Goal: Transaction & Acquisition: Purchase product/service

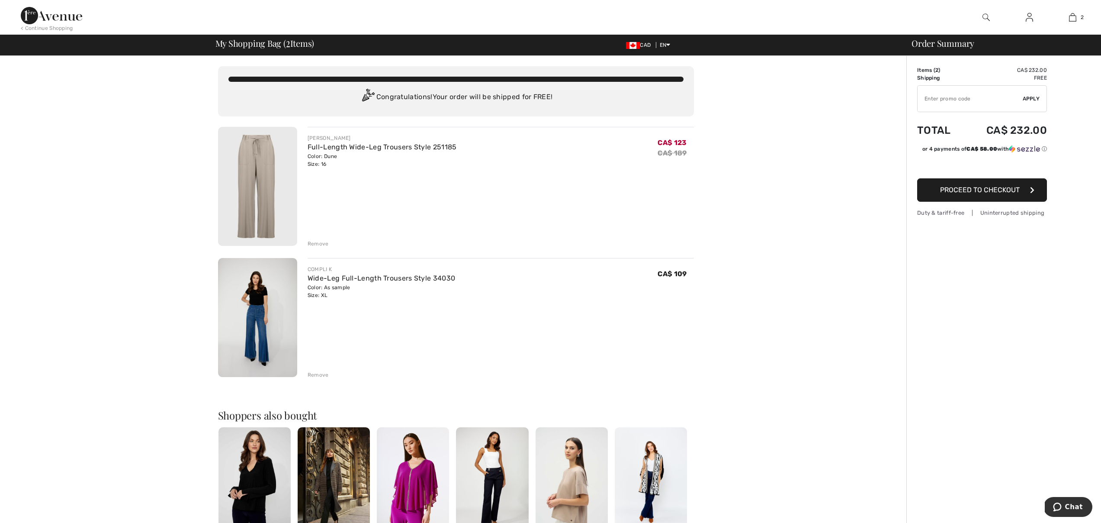
type input "EXTRA20"
type input "NEW15"
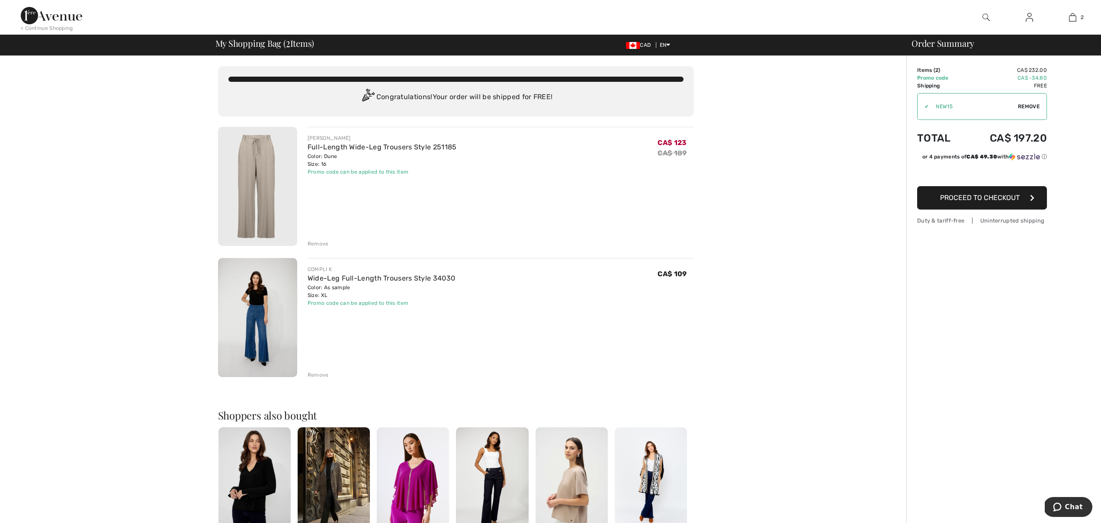
click at [376, 282] on link "Wide-Leg Full-Length Trousers Style 34030" at bounding box center [382, 278] width 148 height 8
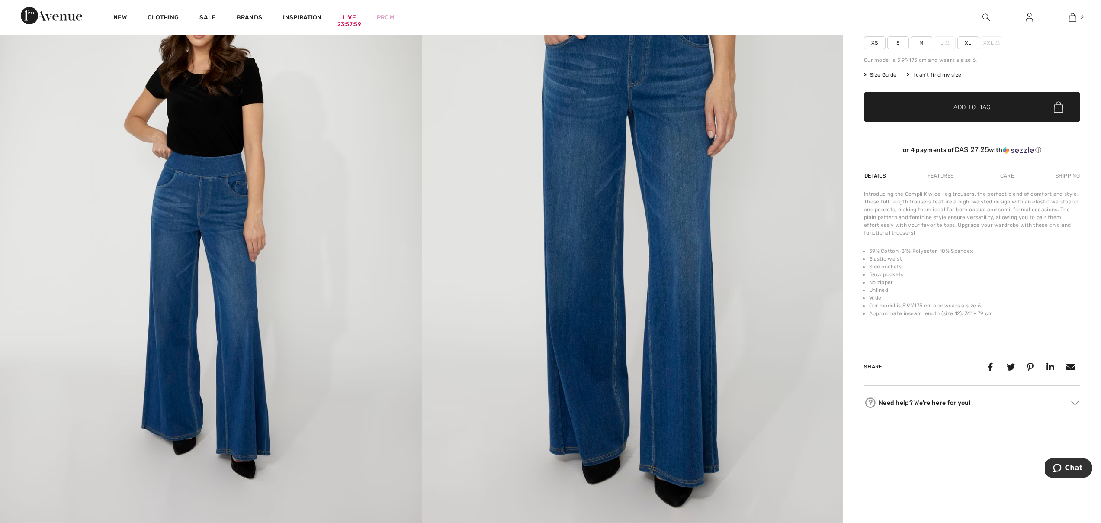
scroll to position [156, 0]
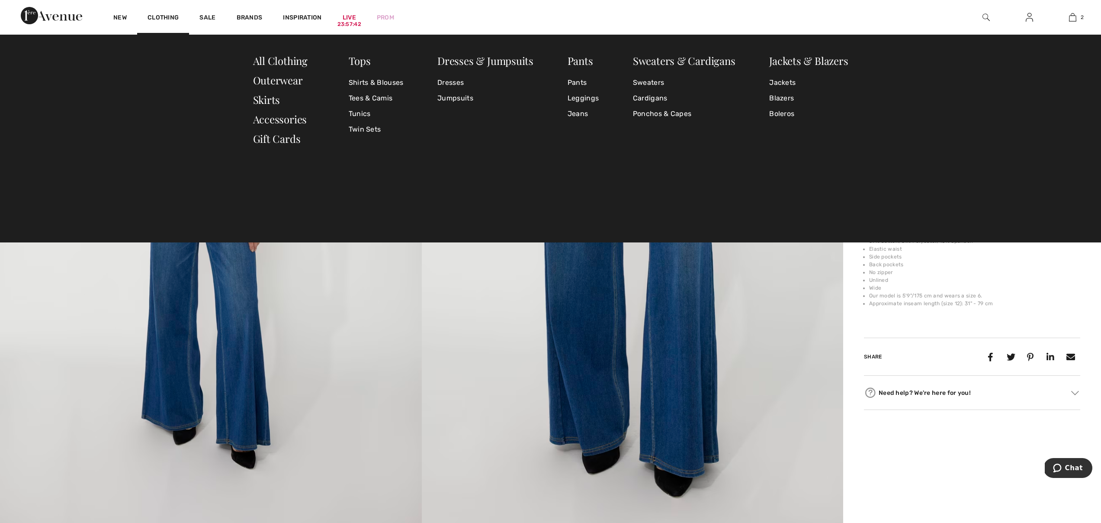
click at [566, 117] on div "Tops Shirts & Blouses Tees & Camis Tunics Twin Sets Dresses & Jumpsuits Dresses…" at bounding box center [551, 103] width 596 height 97
click at [579, 118] on link "Jeans" at bounding box center [583, 114] width 31 height 16
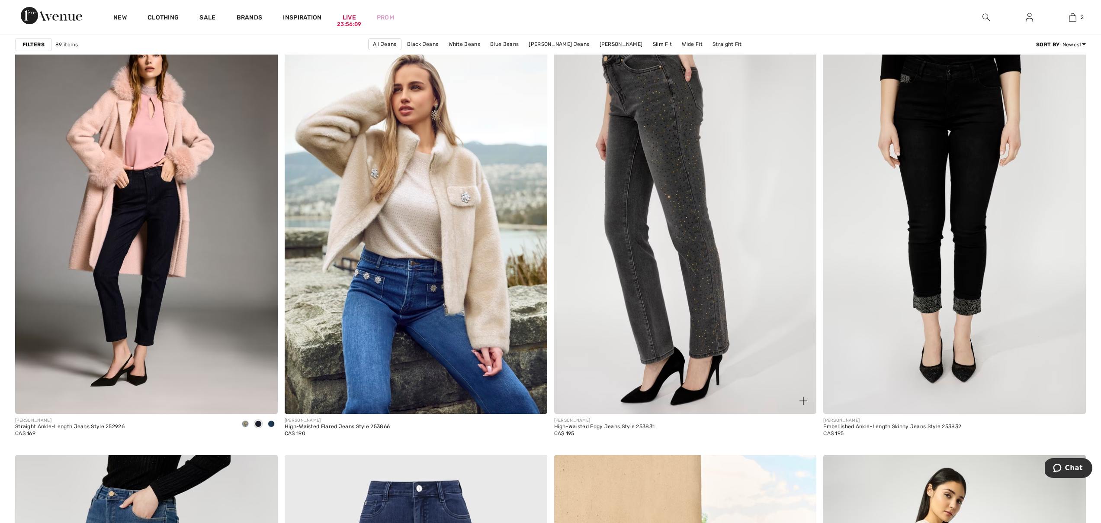
scroll to position [2461, 0]
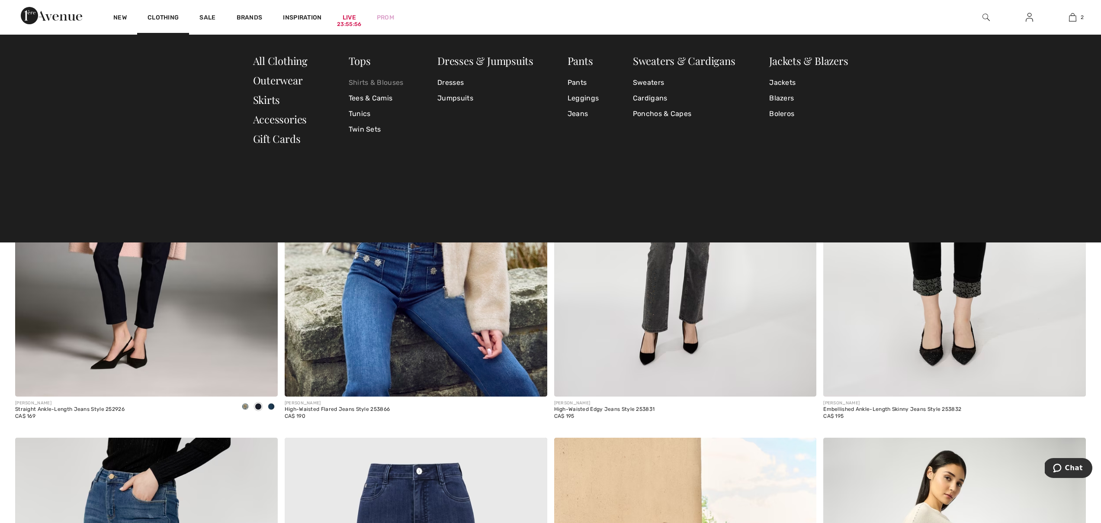
click at [371, 77] on link "Shirts & Blouses" at bounding box center [376, 83] width 55 height 16
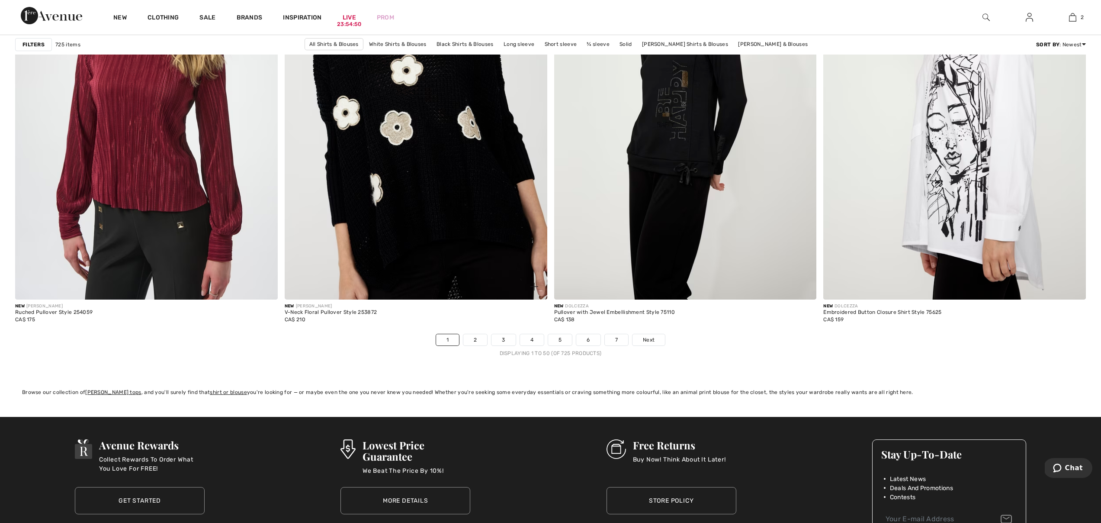
scroll to position [6384, 0]
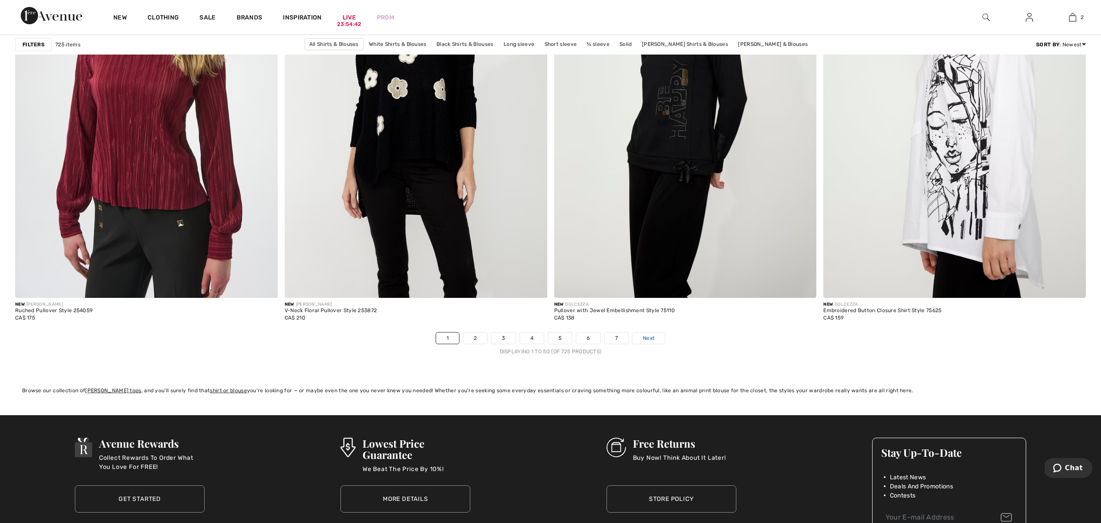
click at [647, 340] on span "Next" at bounding box center [649, 338] width 12 height 8
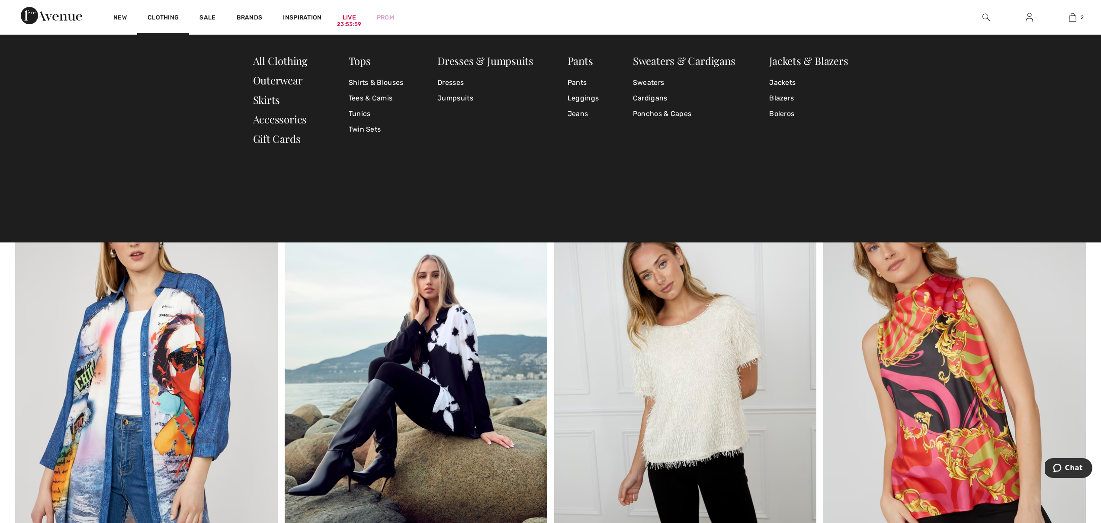
scroll to position [5350, 0]
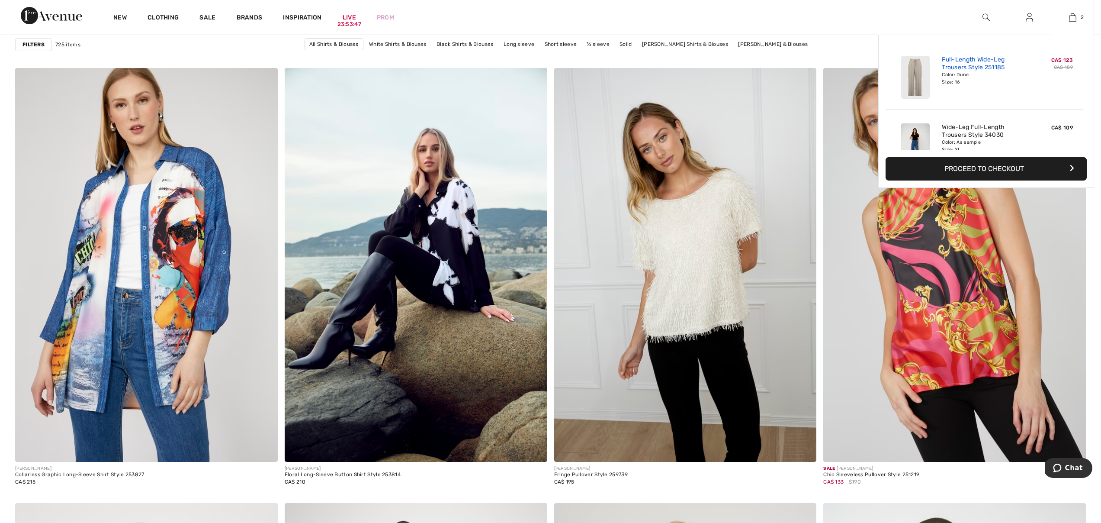
click at [997, 60] on link "Full-Length Wide-Leg Trousers Style 251185" at bounding box center [984, 64] width 85 height 16
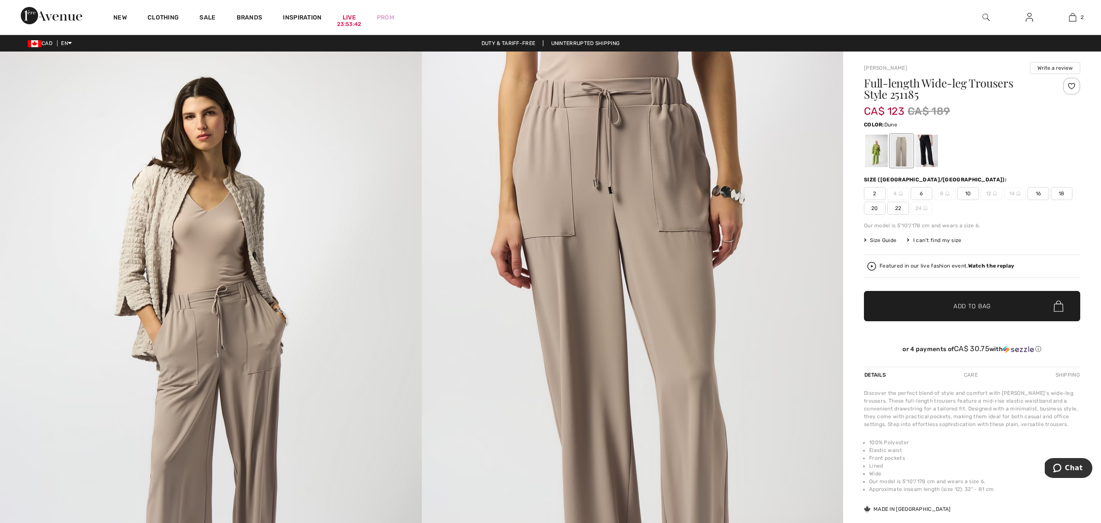
click at [659, 219] on img at bounding box center [633, 368] width 422 height 632
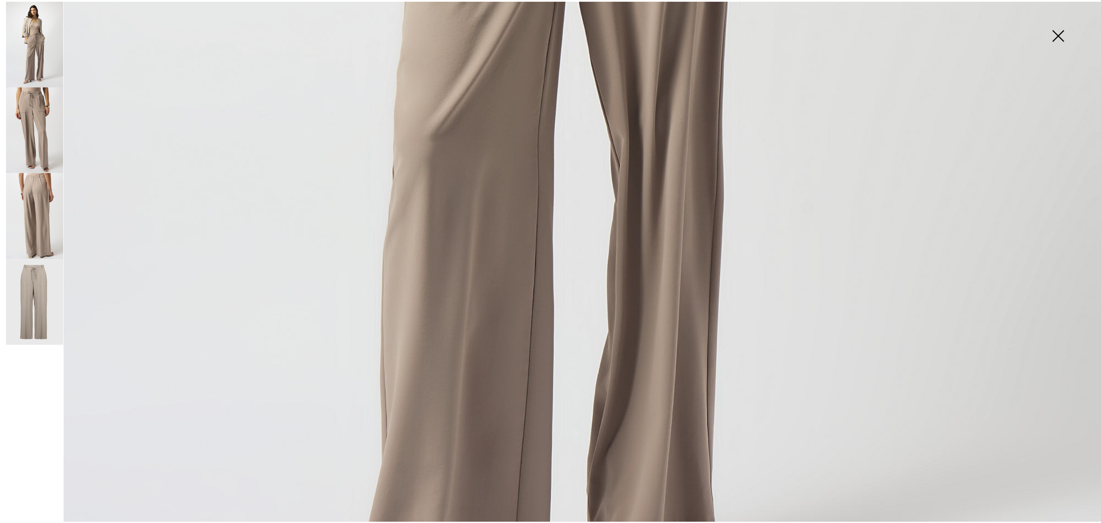
scroll to position [1127, 0]
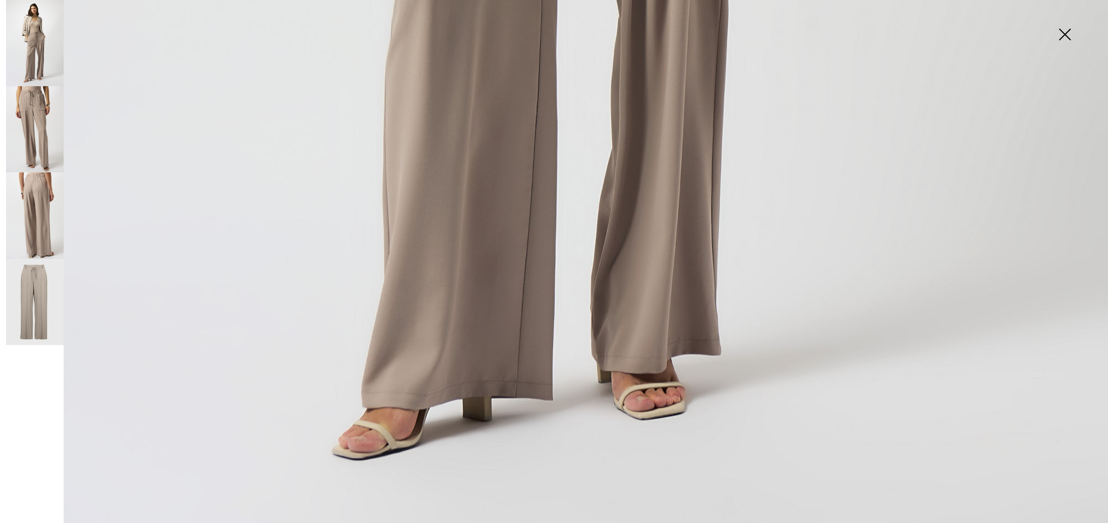
click at [1068, 34] on img at bounding box center [1064, 35] width 43 height 45
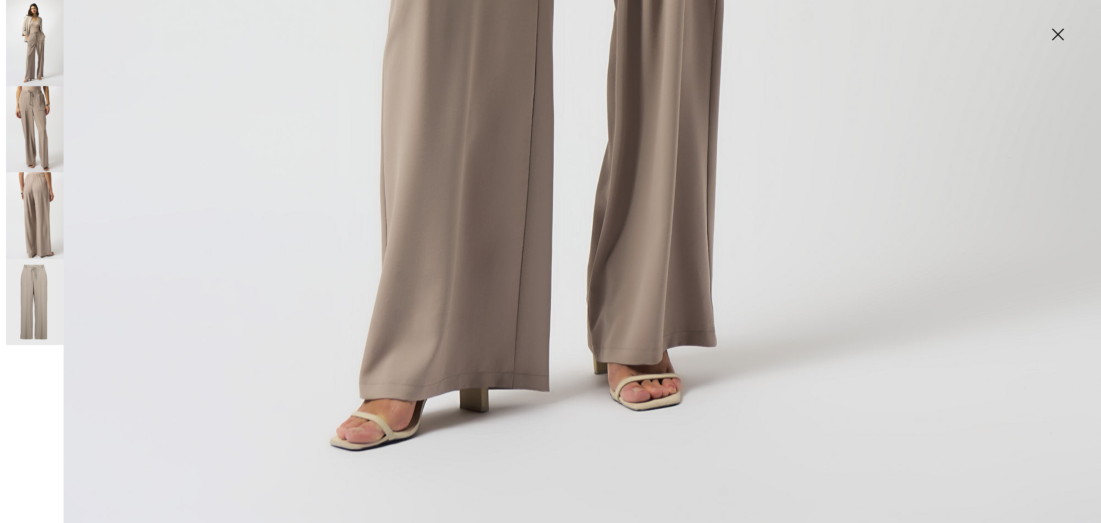
scroll to position [1118, 0]
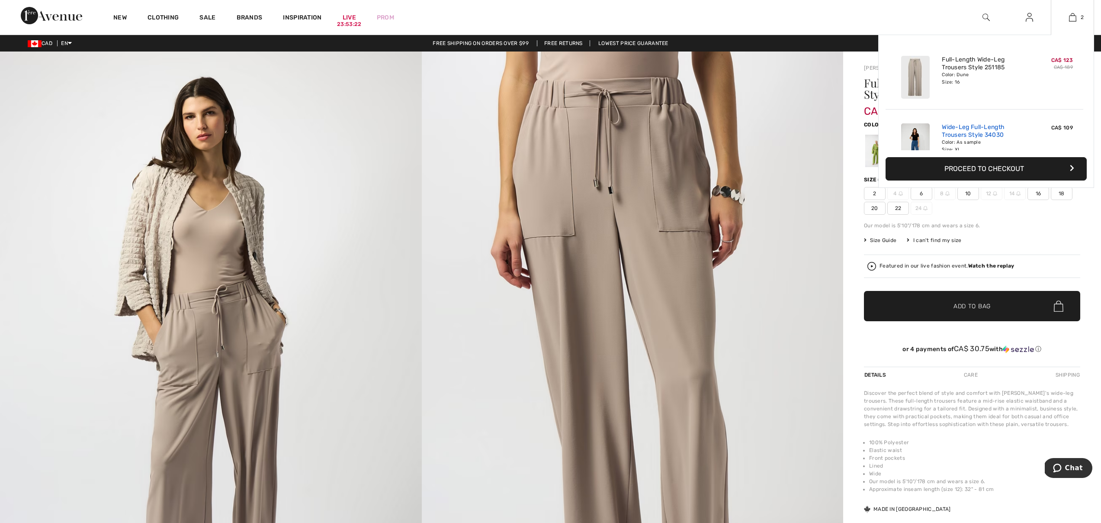
click at [967, 130] on link "Wide-Leg Full-Length Trousers Style 34030" at bounding box center [984, 131] width 85 height 16
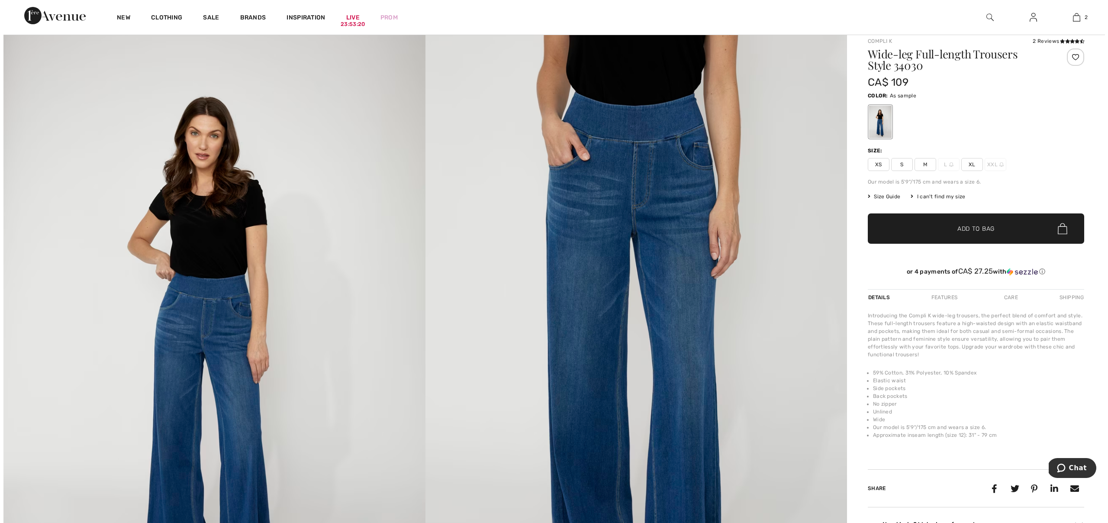
scroll to position [32, 0]
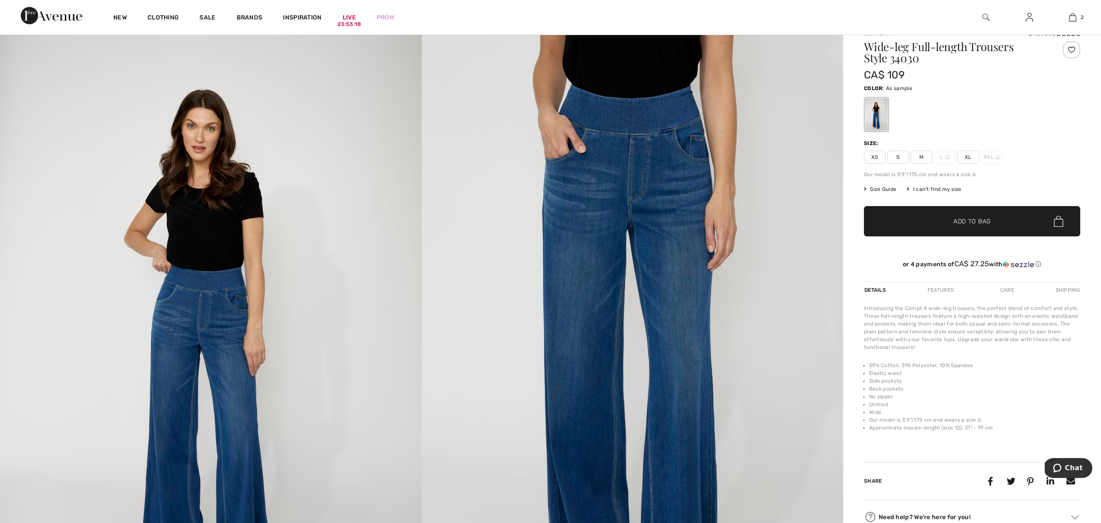
click at [688, 245] on img at bounding box center [633, 335] width 422 height 633
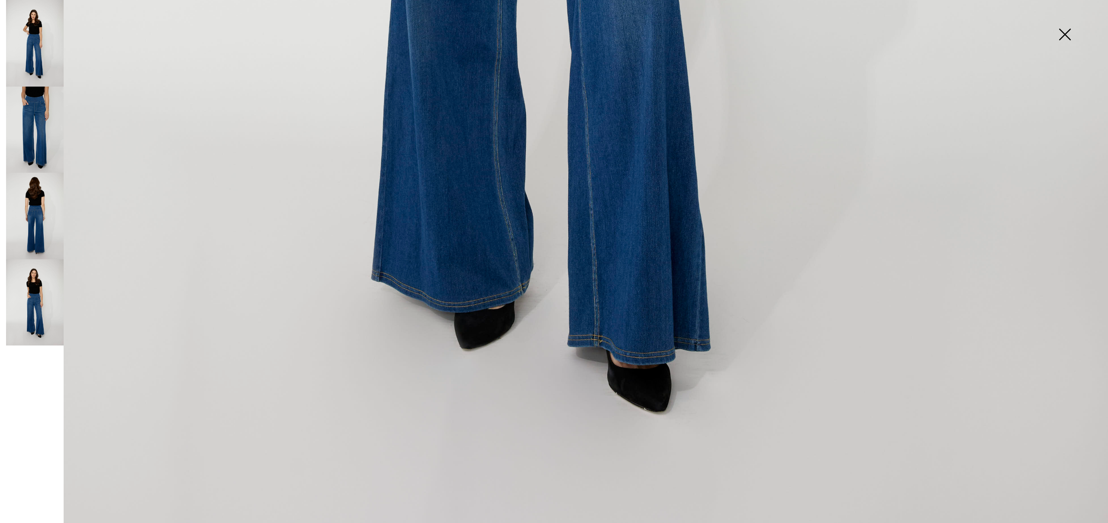
scroll to position [1130, 0]
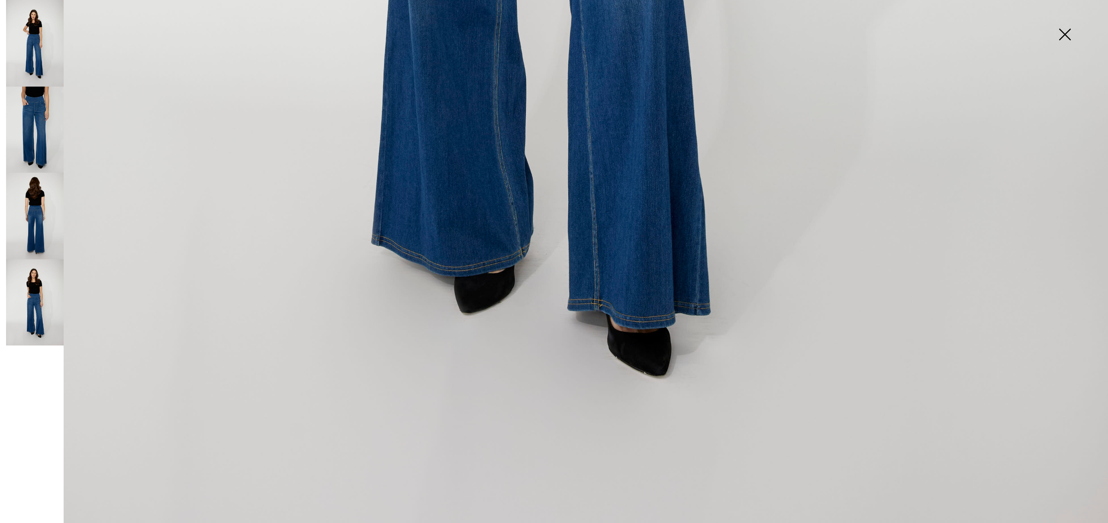
click at [50, 325] on img at bounding box center [35, 302] width 58 height 87
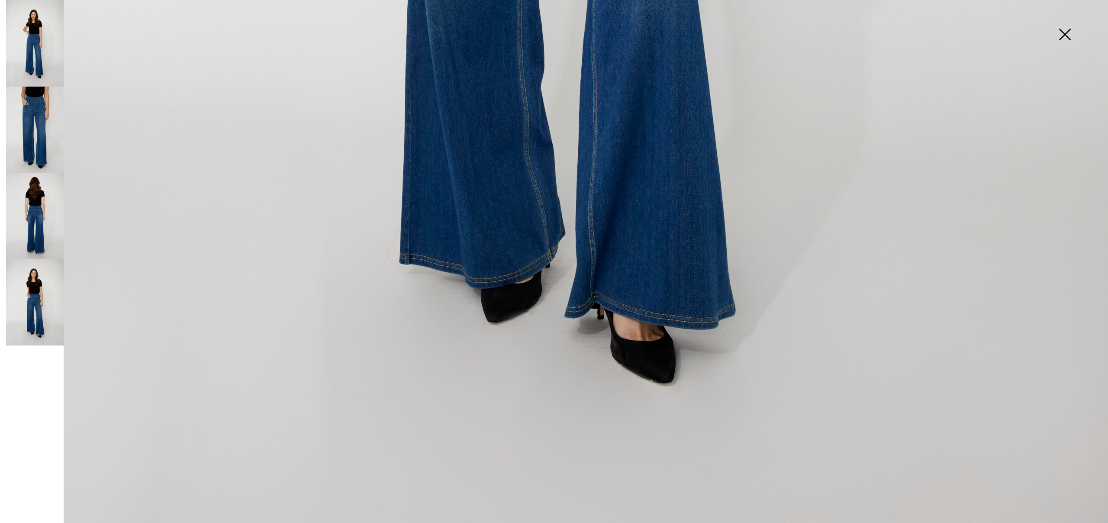
scroll to position [1129, 0]
click at [41, 203] on img at bounding box center [35, 216] width 58 height 87
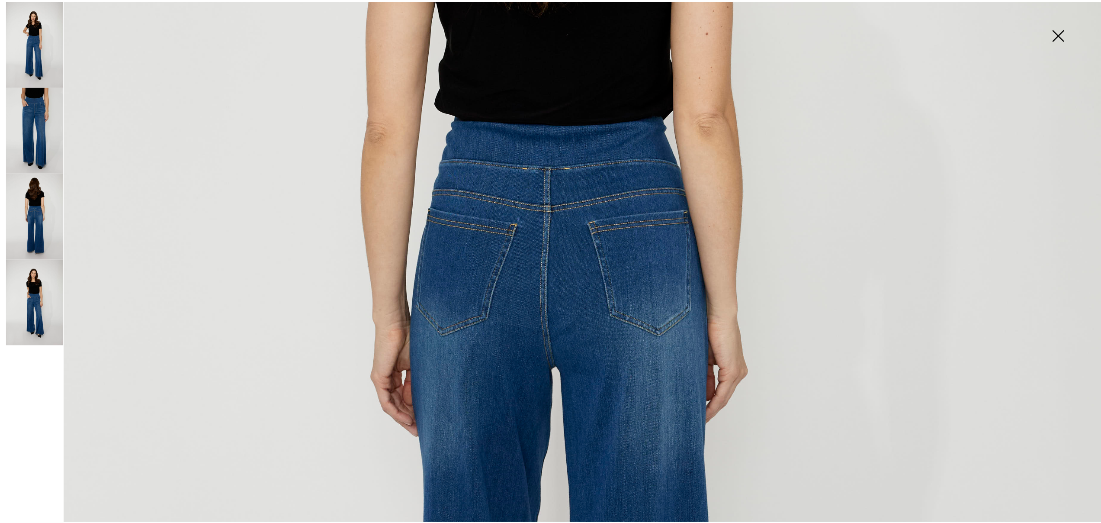
scroll to position [492, 0]
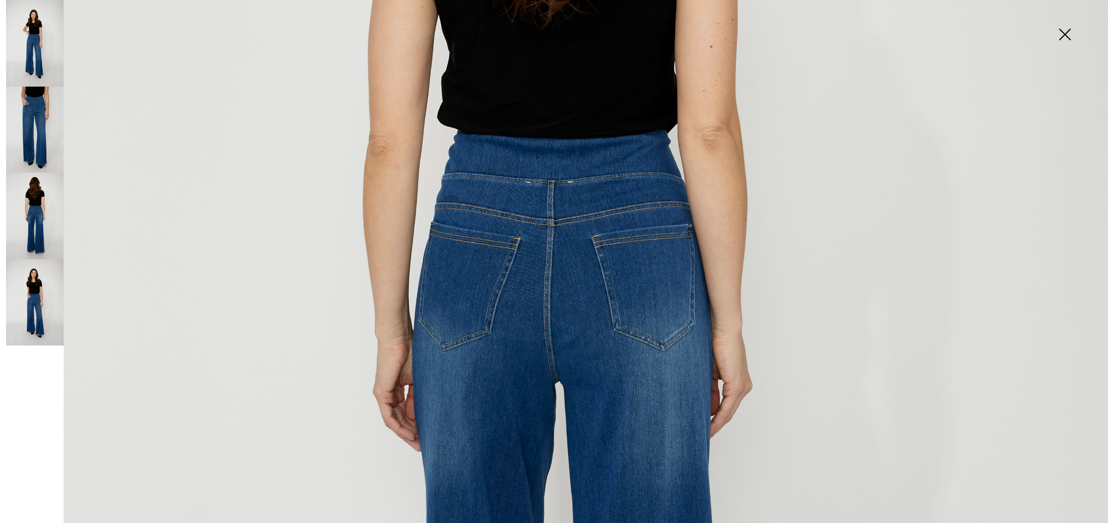
click at [1047, 26] on img at bounding box center [1064, 35] width 43 height 45
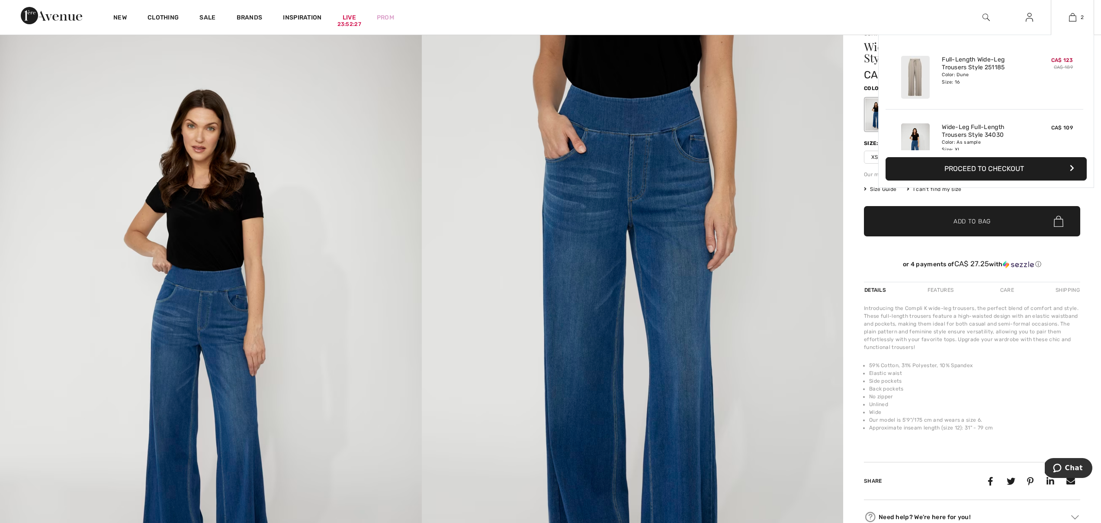
click at [993, 169] on button "Proceed to Checkout" at bounding box center [986, 168] width 201 height 23
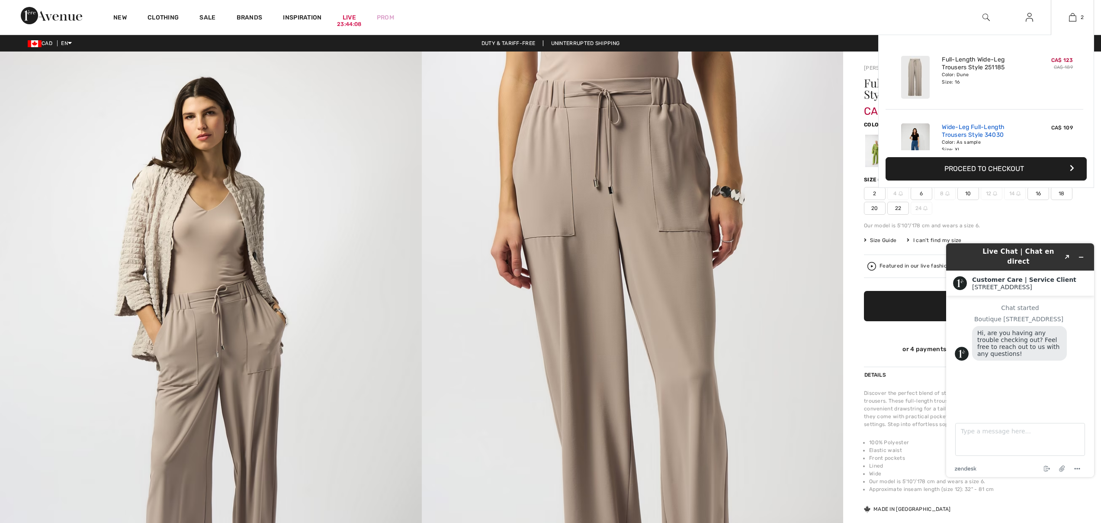
click at [980, 135] on link "Wide-Leg Full-Length Trousers Style 34030" at bounding box center [984, 131] width 85 height 16
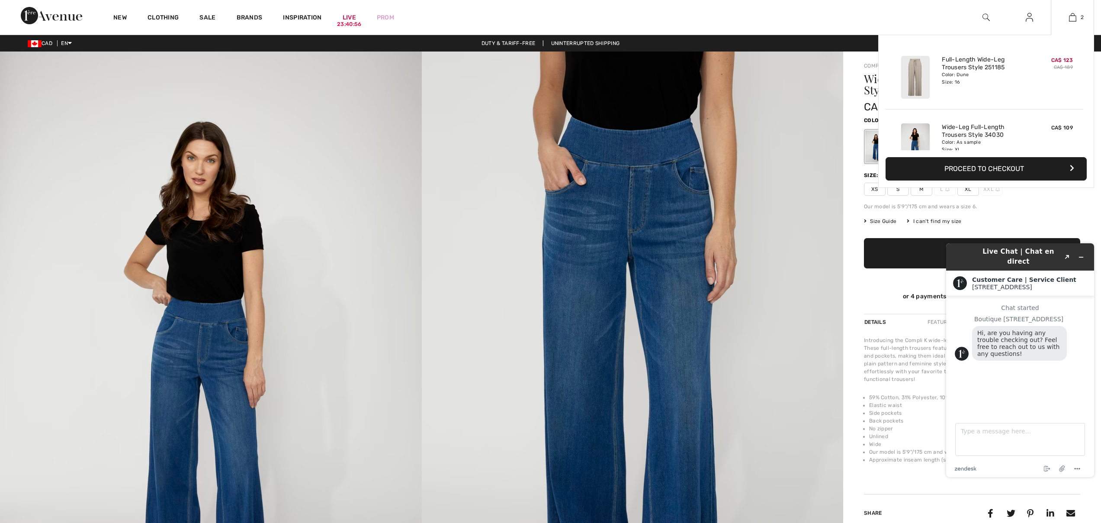
click at [992, 169] on button "Proceed to Checkout" at bounding box center [986, 168] width 201 height 23
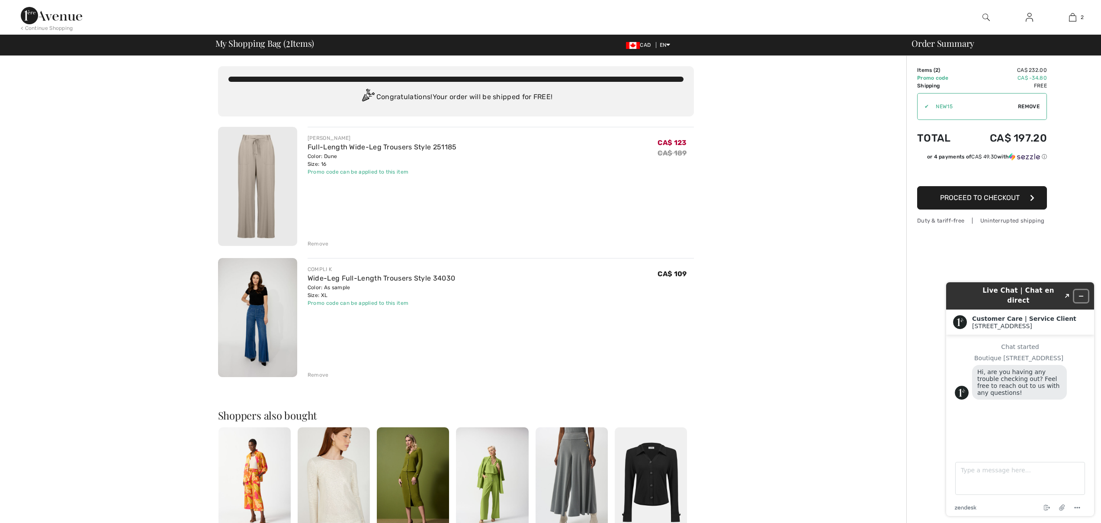
click at [1086, 291] on button "Minimize widget" at bounding box center [1082, 296] width 14 height 12
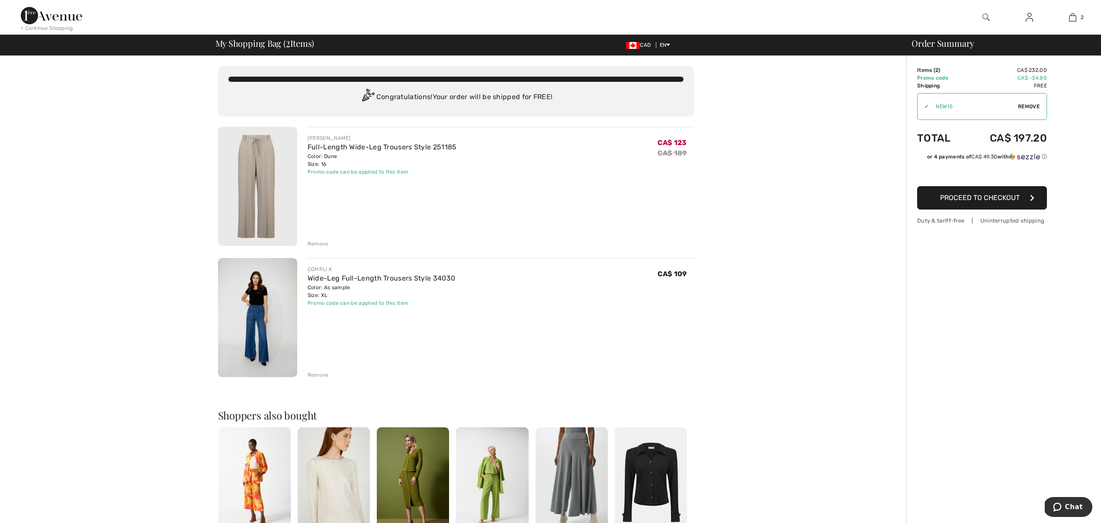
click at [1023, 193] on button "Proceed to Checkout" at bounding box center [982, 197] width 130 height 23
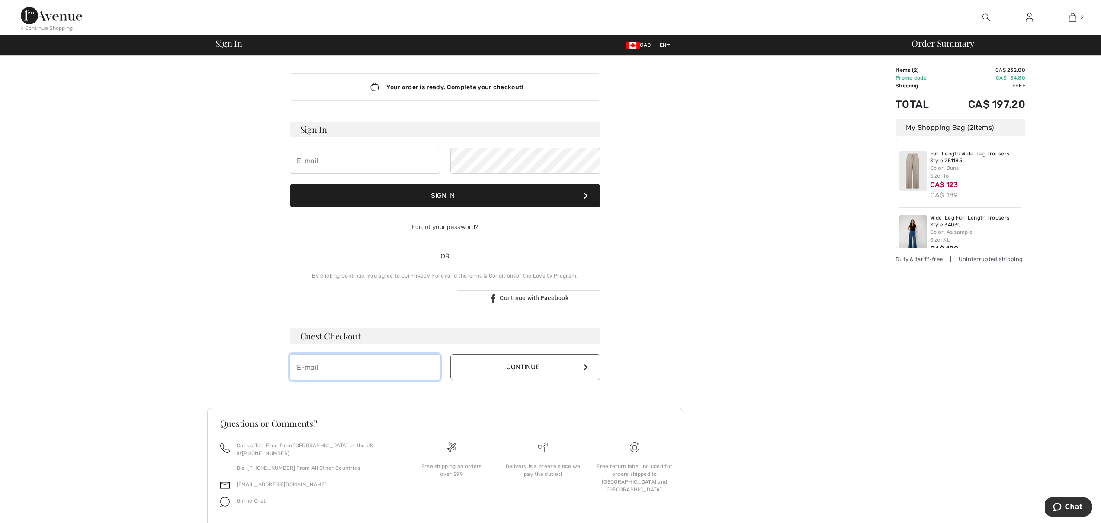
type input "nancy_bergeron2001@hotmail.com"
click at [561, 369] on button "Continue" at bounding box center [526, 367] width 150 height 26
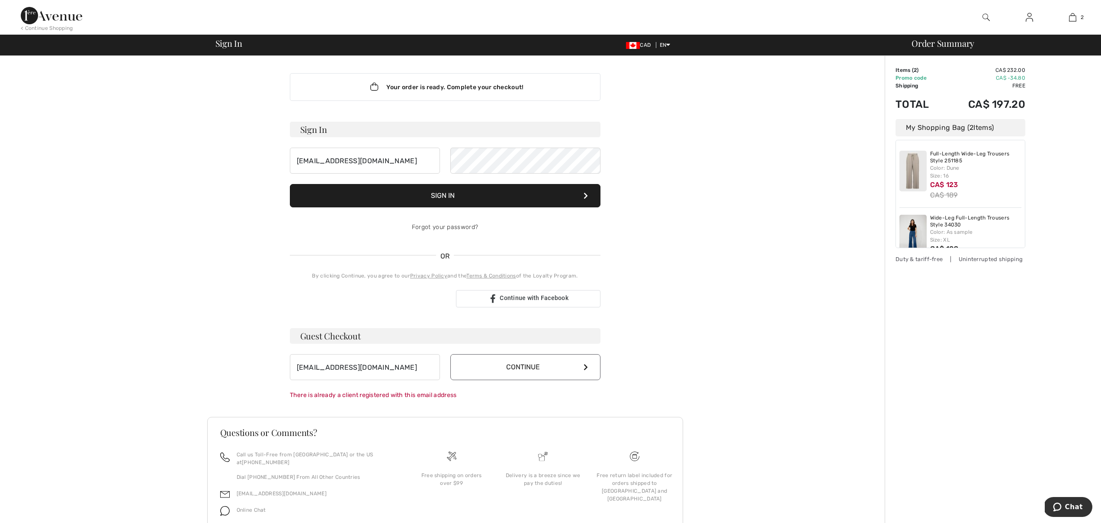
click at [552, 204] on button "Sign In" at bounding box center [445, 195] width 311 height 23
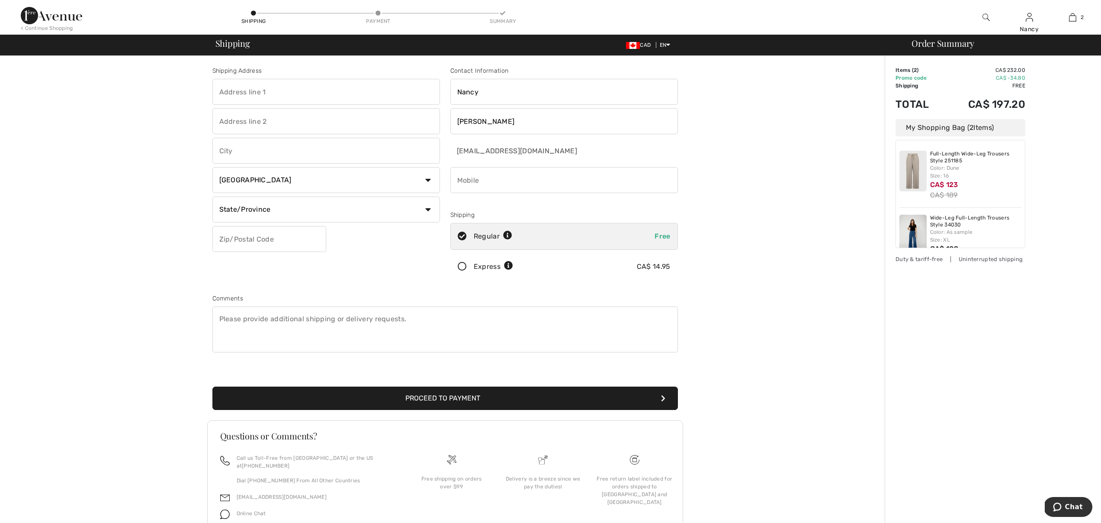
click at [427, 206] on select "State/Province Alberta British Columbia Manitoba New Brunswick Newfoundland and…" at bounding box center [326, 209] width 228 height 26
select select "QC"
click at [282, 241] on input "text" at bounding box center [269, 239] width 114 height 26
type input "J1X1Y8"
type input "339 Rue Principale Est"
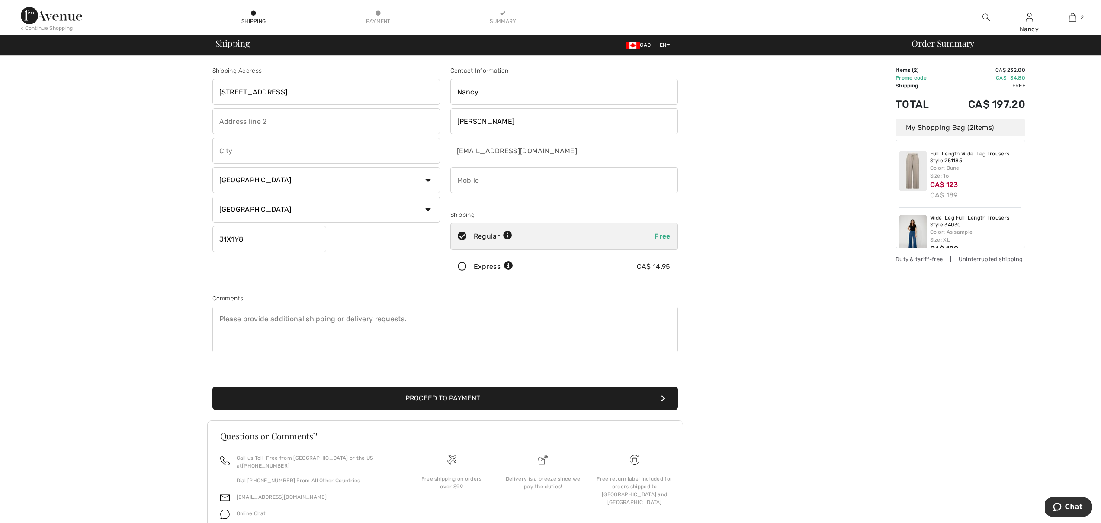
type input "Magog"
type input "8198431257"
type input "J1X1Y8"
click at [425, 394] on button "Proceed to Payment" at bounding box center [445, 397] width 466 height 23
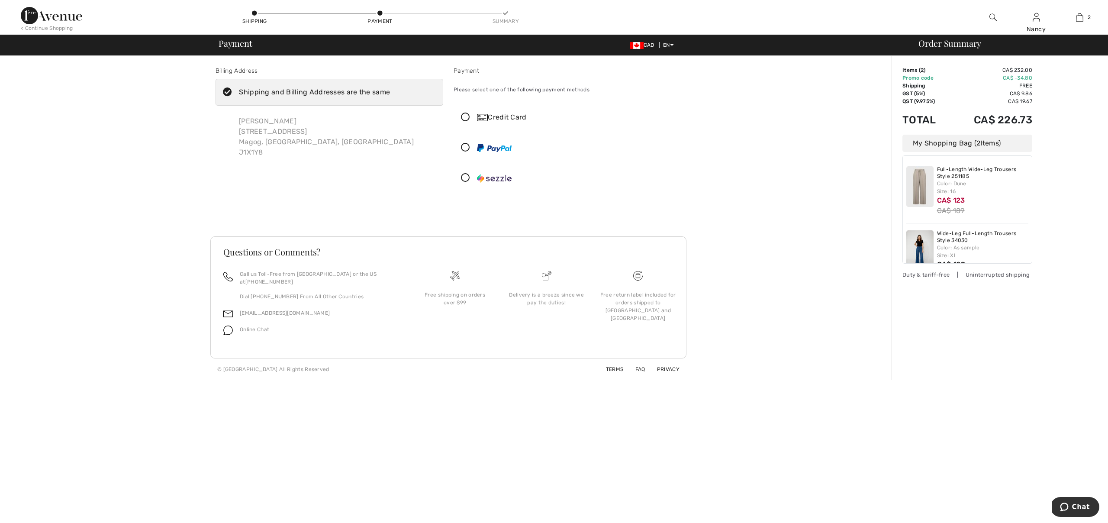
click at [457, 113] on div "Credit Card" at bounding box center [567, 117] width 227 height 26
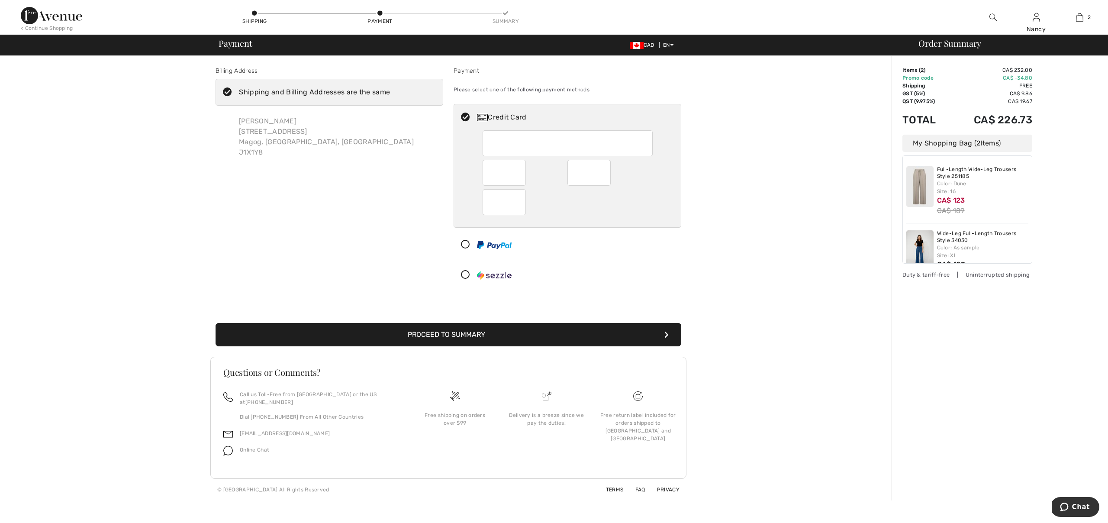
click at [489, 204] on div at bounding box center [504, 202] width 43 height 26
click at [552, 334] on button "Proceed to Summary" at bounding box center [449, 334] width 466 height 23
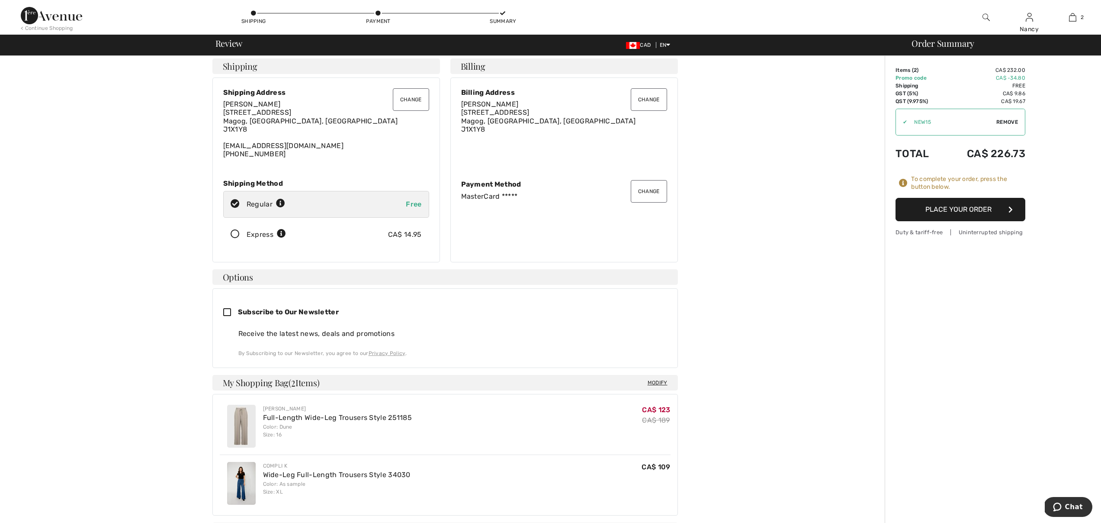
scroll to position [24, 0]
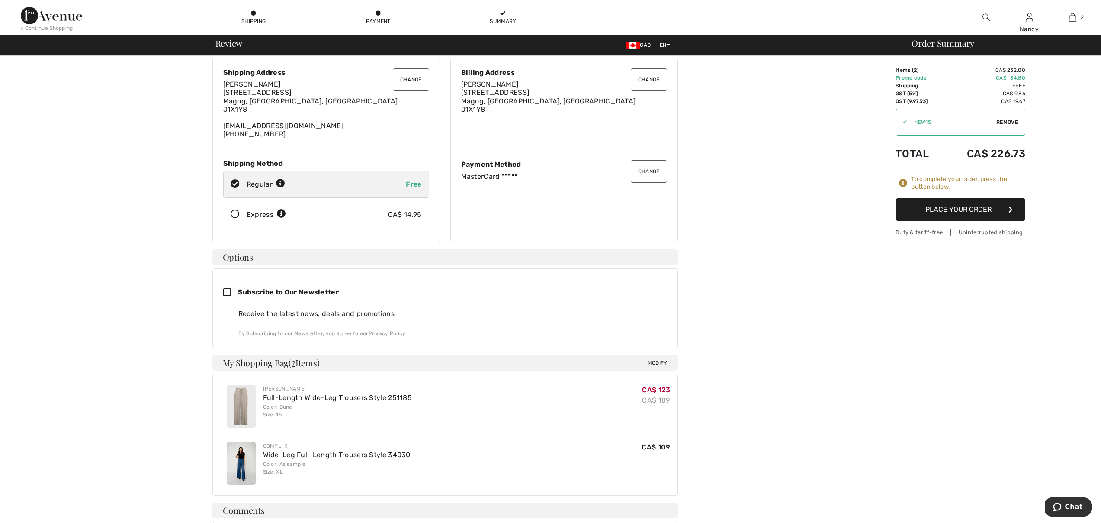
click at [950, 205] on button "Place Your Order" at bounding box center [961, 209] width 130 height 23
